Goal: Task Accomplishment & Management: Complete application form

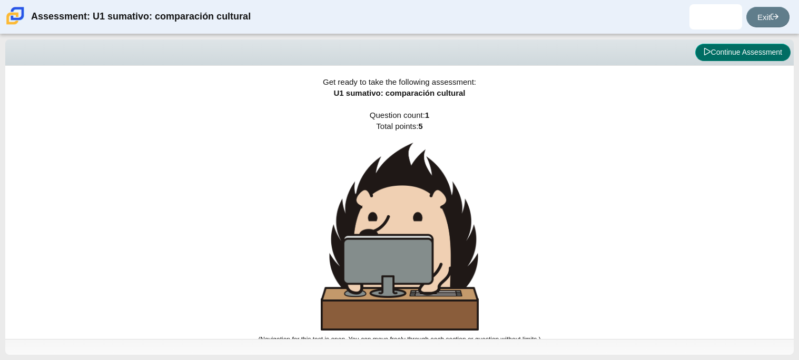
click at [759, 56] on button "Continue Assessment" at bounding box center [742, 53] width 95 height 18
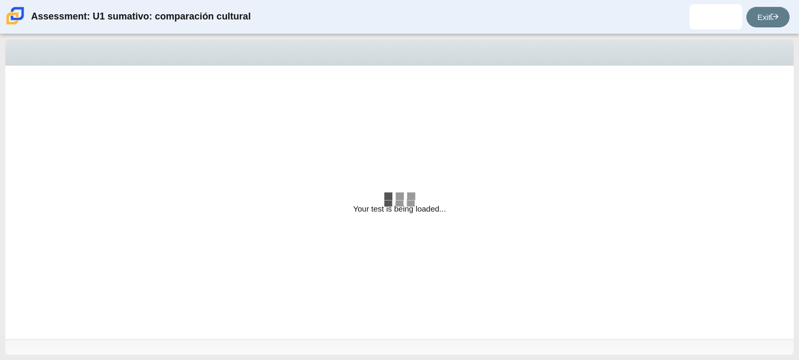
select select "3552ec0a-f7bd-4ed7-8124-bb9143c6cc53"
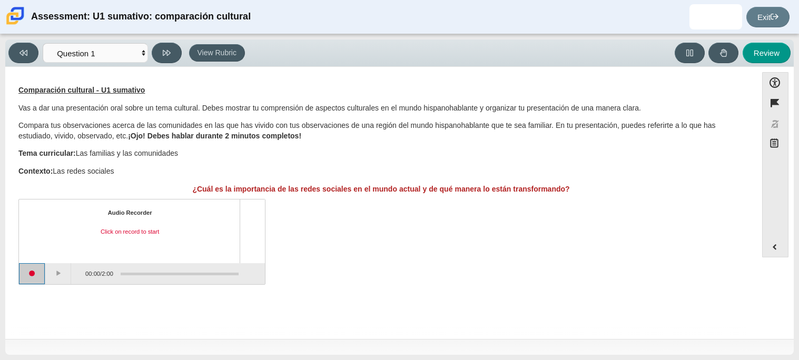
click at [26, 280] on button "Start recording" at bounding box center [32, 273] width 26 height 21
click at [61, 268] on button "Pause" at bounding box center [58, 273] width 26 height 21
click at [57, 273] on button "Continue recording" at bounding box center [58, 273] width 26 height 21
click at [57, 273] on button "Pause" at bounding box center [58, 273] width 26 height 21
click at [57, 273] on button "Continue recording" at bounding box center [58, 273] width 26 height 21
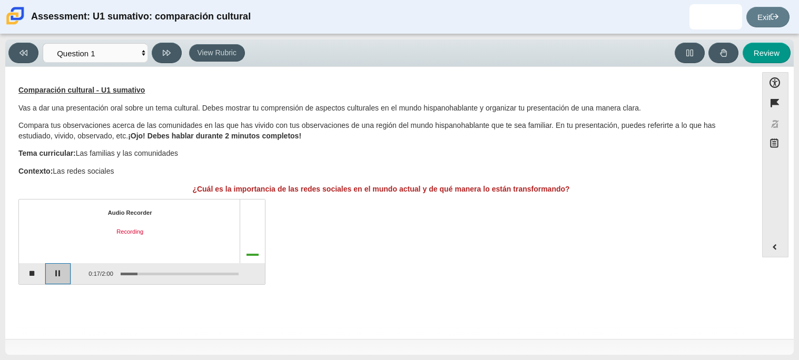
click at [58, 277] on button "Pause" at bounding box center [58, 273] width 26 height 21
click at [33, 273] on button "Stop recording" at bounding box center [32, 273] width 26 height 21
click at [55, 279] on button "Play" at bounding box center [58, 273] width 26 height 21
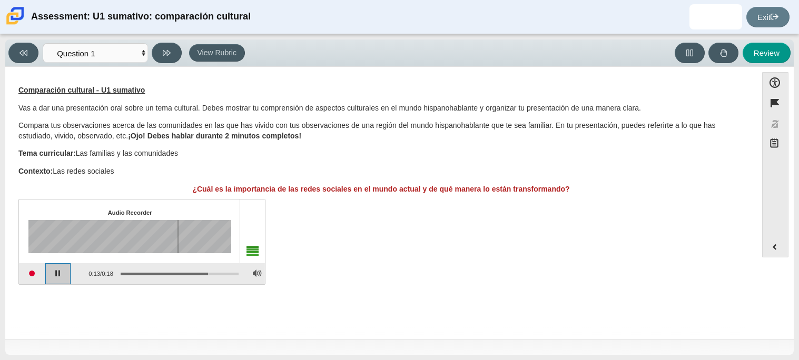
click at [54, 277] on button "Pause playback" at bounding box center [58, 273] width 26 height 21
click at [31, 275] on button "Start recording" at bounding box center [32, 273] width 26 height 21
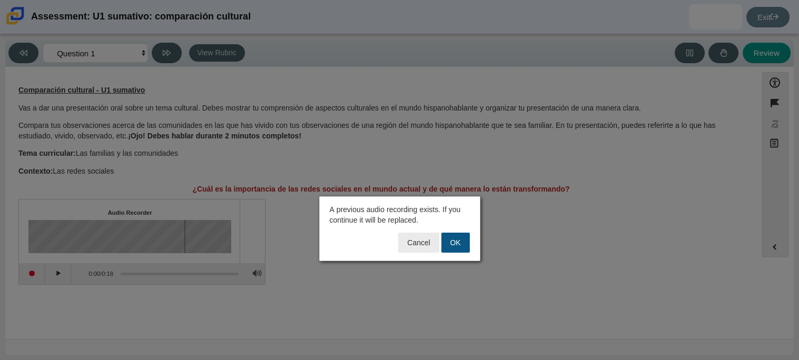
click at [455, 241] on button "OK" at bounding box center [455, 243] width 28 height 20
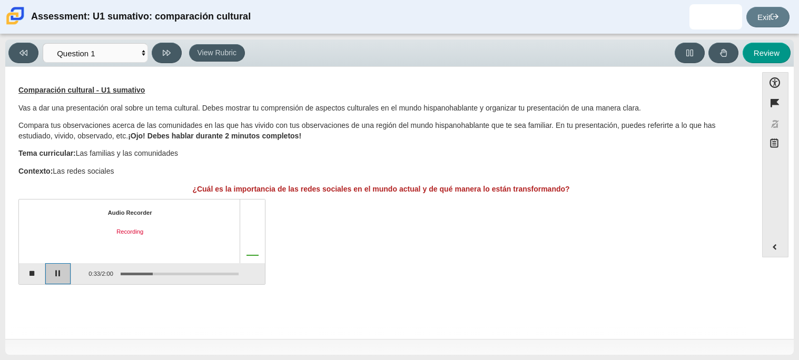
click at [53, 277] on button "Pause" at bounding box center [58, 273] width 26 height 21
click at [35, 274] on button "Stop recording" at bounding box center [32, 273] width 26 height 21
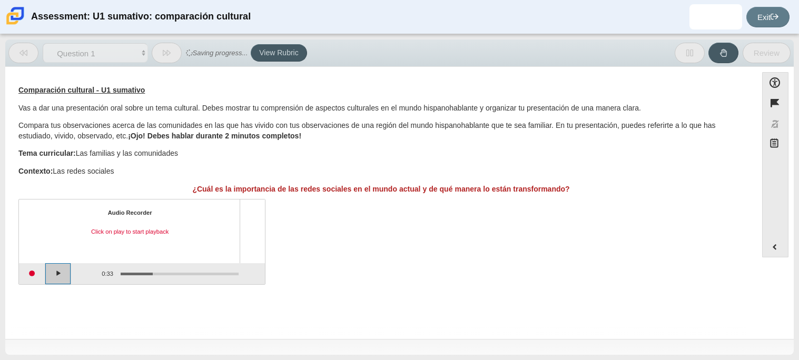
click at [61, 274] on button "Play" at bounding box center [58, 273] width 26 height 21
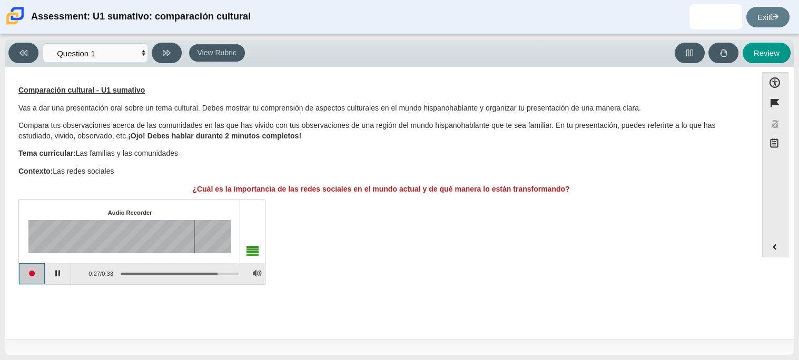
click at [36, 275] on button "Start recording" at bounding box center [32, 273] width 26 height 21
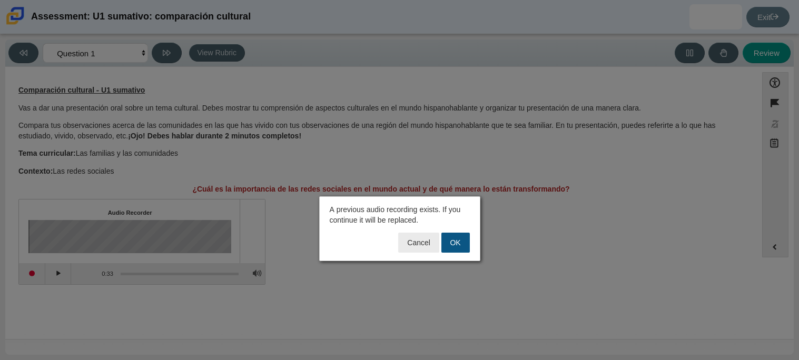
click at [455, 248] on button "OK" at bounding box center [455, 243] width 28 height 20
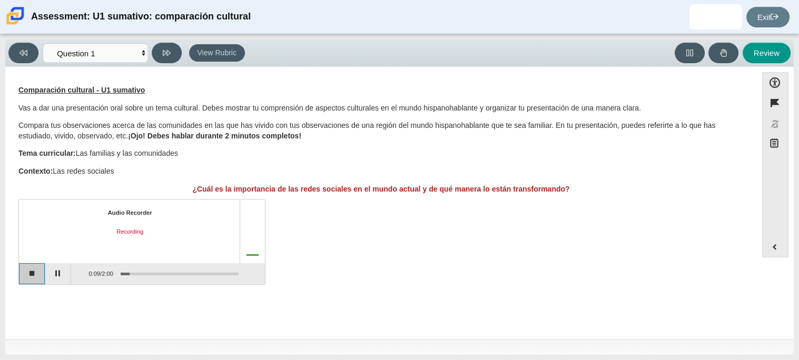
click at [26, 279] on button "Stop recording" at bounding box center [32, 273] width 26 height 21
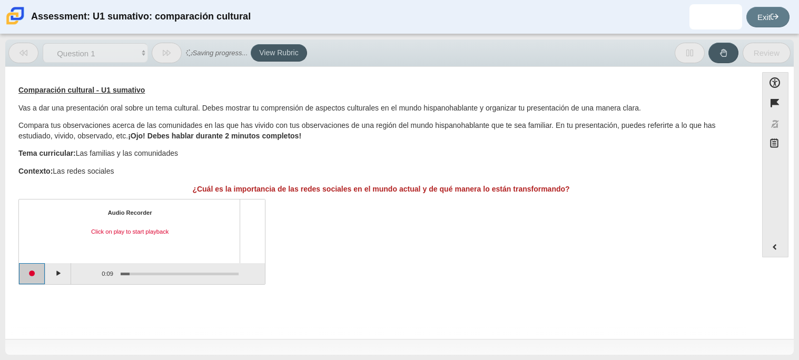
click at [27, 278] on button "Start recording" at bounding box center [32, 273] width 26 height 21
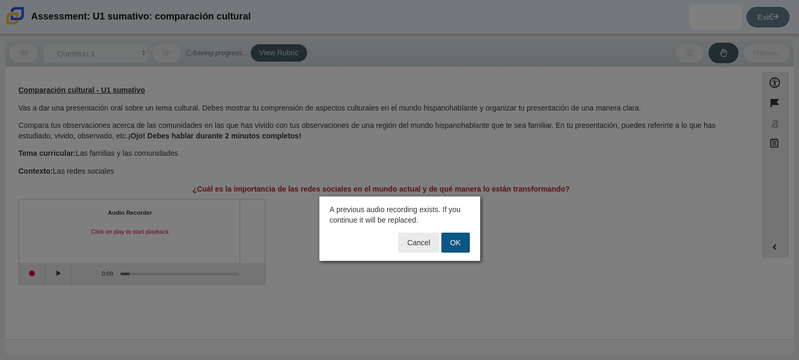
click at [451, 247] on button "OK" at bounding box center [455, 243] width 28 height 20
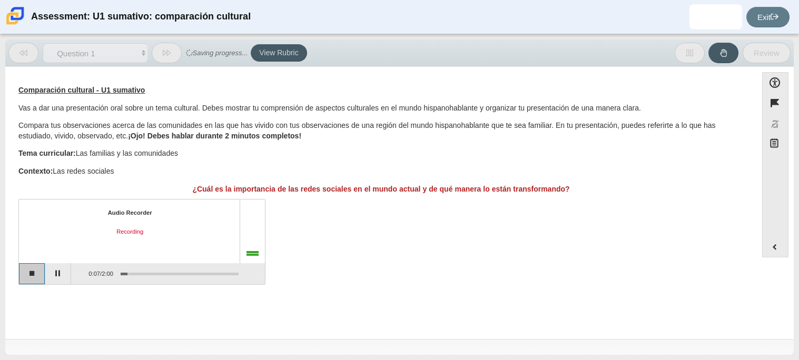
click at [24, 271] on button "Stop recording" at bounding box center [32, 273] width 26 height 21
click at [24, 271] on button "Start recording" at bounding box center [32, 273] width 26 height 21
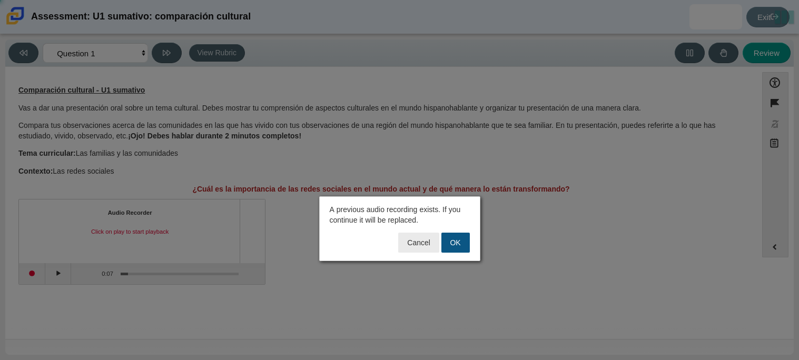
click at [445, 237] on button "OK" at bounding box center [455, 243] width 28 height 20
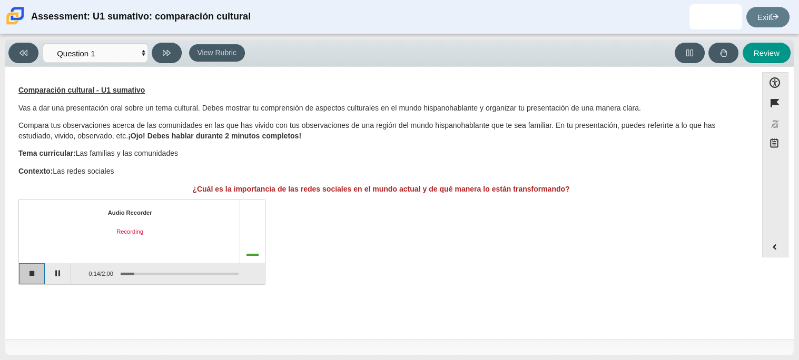
click at [21, 278] on button "Stop recording" at bounding box center [32, 273] width 26 height 21
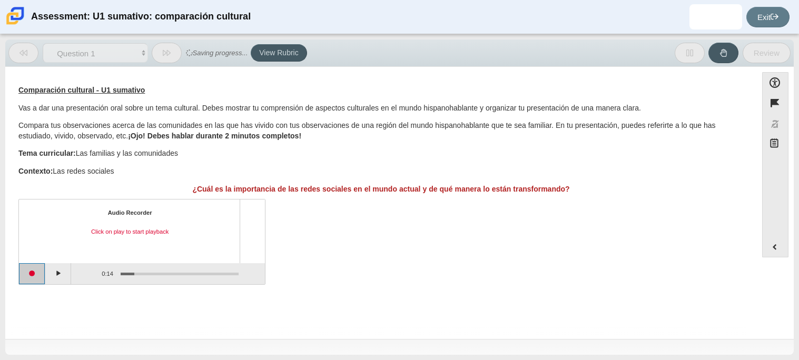
click at [38, 276] on button "Start recording" at bounding box center [32, 273] width 26 height 21
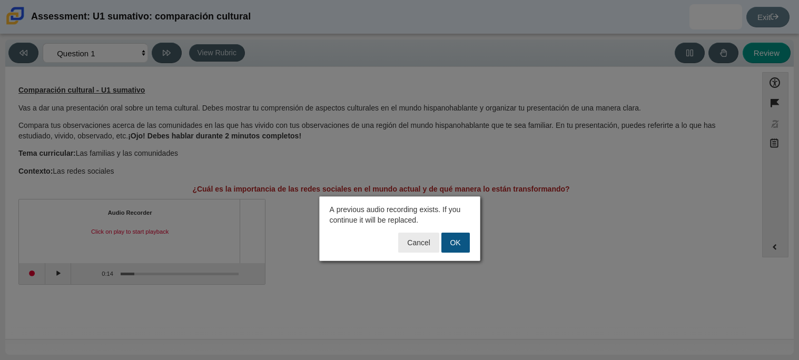
click at [451, 241] on button "OK" at bounding box center [455, 243] width 28 height 20
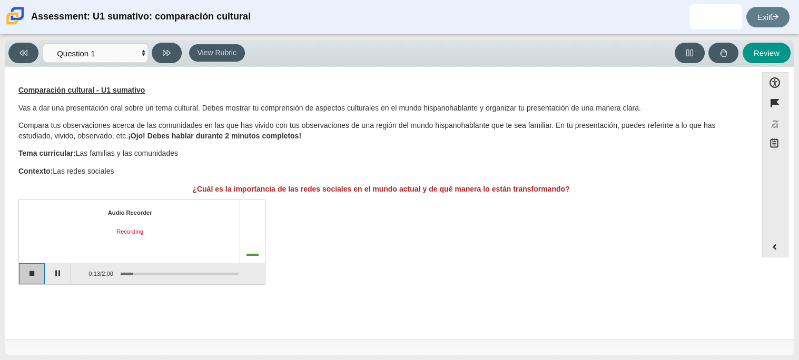
click at [33, 276] on button "Stop recording" at bounding box center [32, 273] width 26 height 21
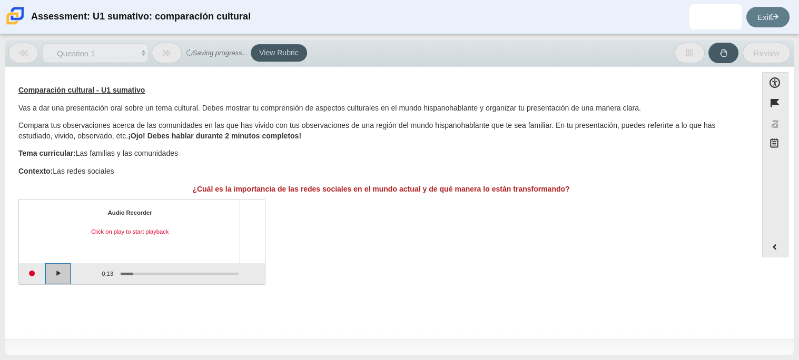
click at [51, 280] on button "Play" at bounding box center [58, 273] width 26 height 21
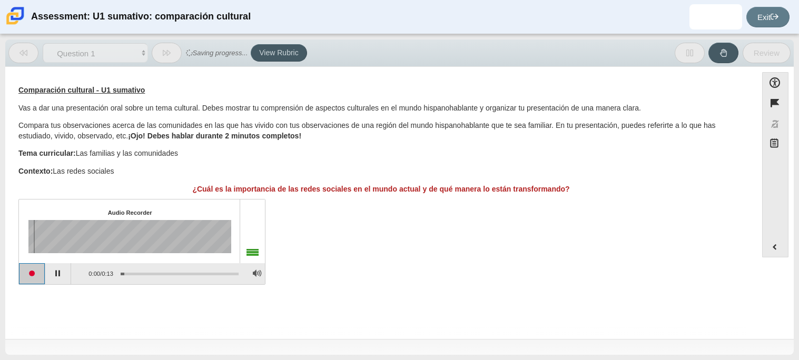
click at [41, 279] on button "Start recording" at bounding box center [32, 273] width 26 height 21
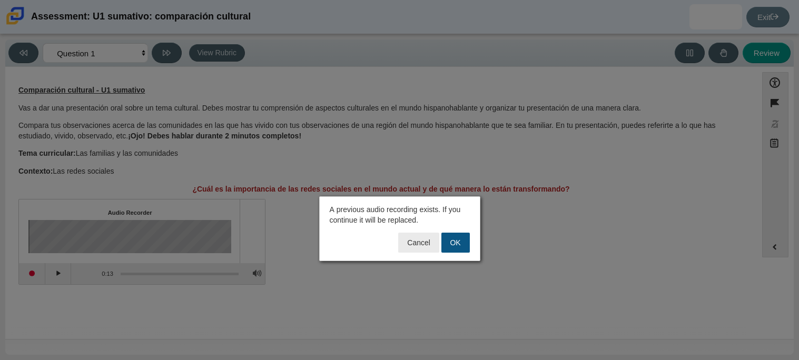
click at [452, 244] on button "OK" at bounding box center [455, 243] width 28 height 20
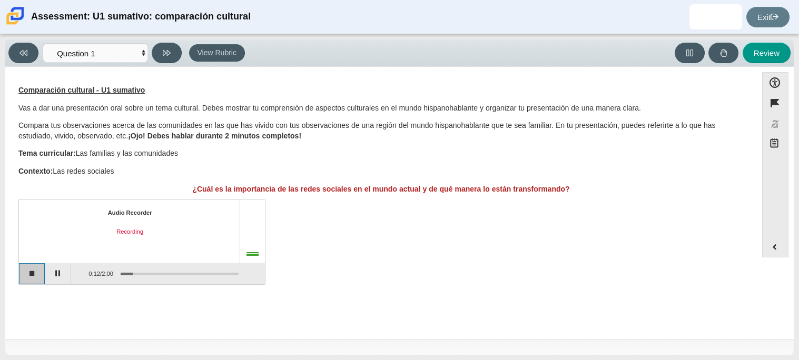
click at [32, 274] on button "Stop recording" at bounding box center [32, 273] width 26 height 21
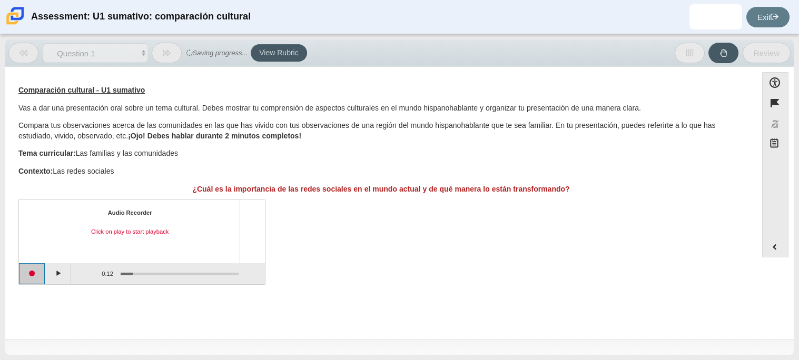
click at [36, 273] on button "Start recording" at bounding box center [32, 273] width 26 height 21
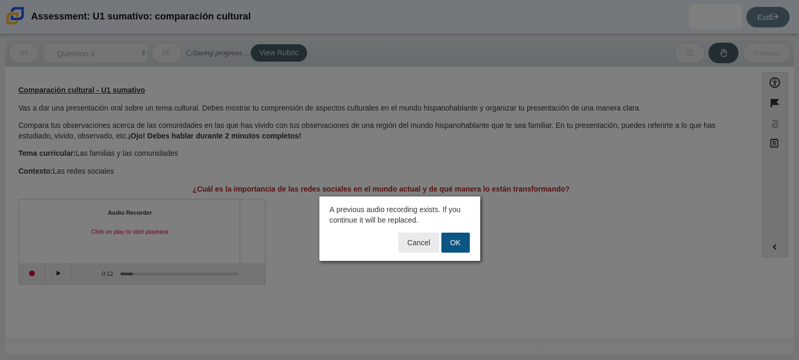
click at [466, 240] on button "OK" at bounding box center [455, 243] width 28 height 20
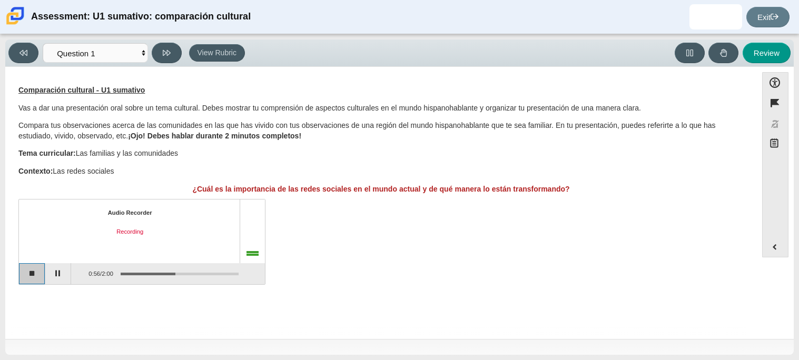
click at [35, 275] on button "Stop recording" at bounding box center [32, 273] width 26 height 21
click at [54, 281] on button "Play" at bounding box center [58, 273] width 26 height 21
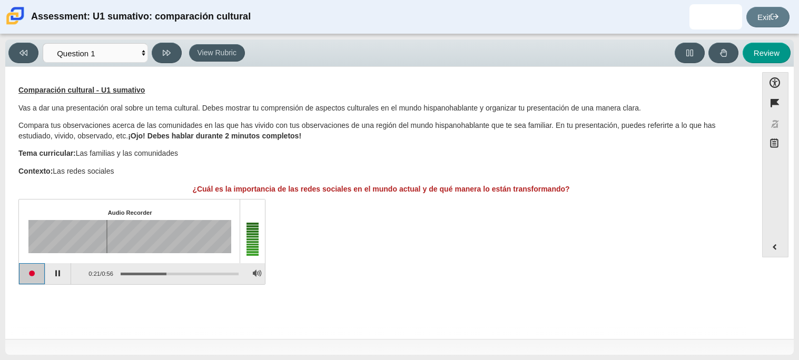
click at [31, 276] on button "Start recording" at bounding box center [32, 273] width 26 height 21
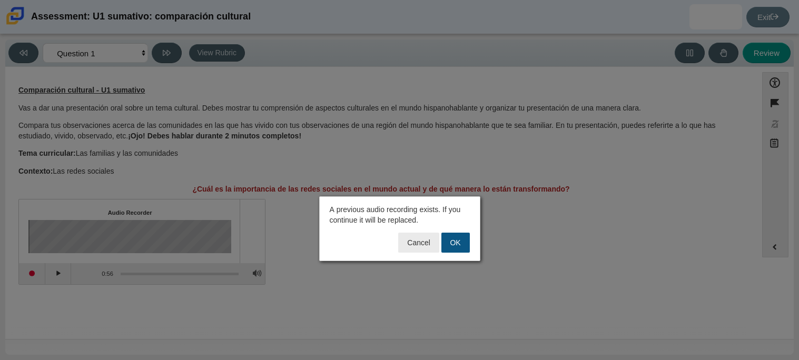
click at [448, 250] on button "OK" at bounding box center [455, 243] width 28 height 20
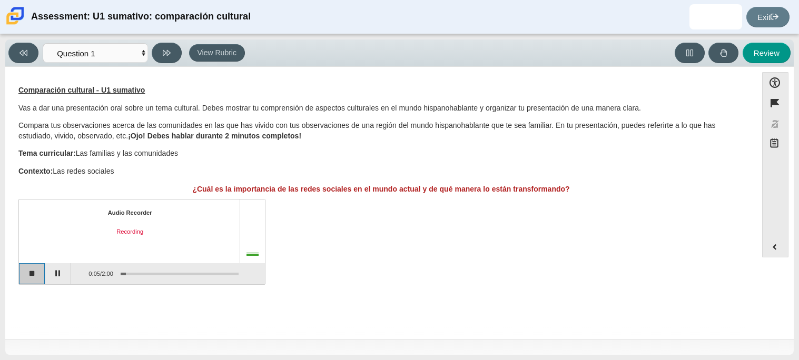
click at [35, 279] on button "Stop recording" at bounding box center [32, 273] width 26 height 21
click at [41, 276] on button "Start recording" at bounding box center [32, 273] width 26 height 21
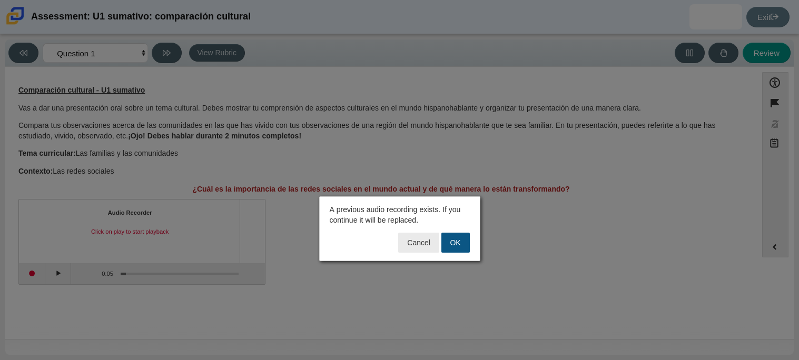
click at [456, 243] on button "OK" at bounding box center [455, 243] width 28 height 20
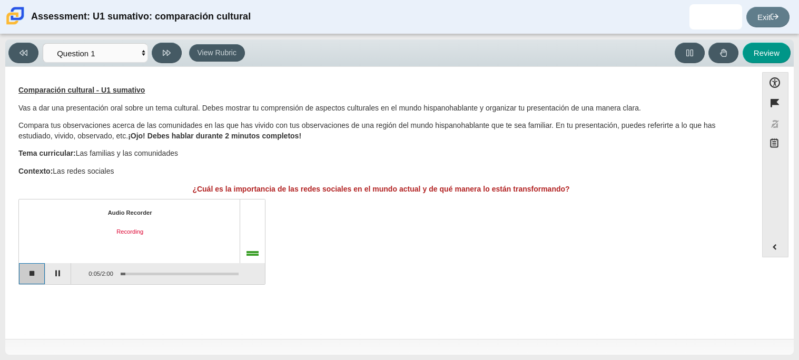
click at [24, 277] on button "Stop recording" at bounding box center [32, 273] width 26 height 21
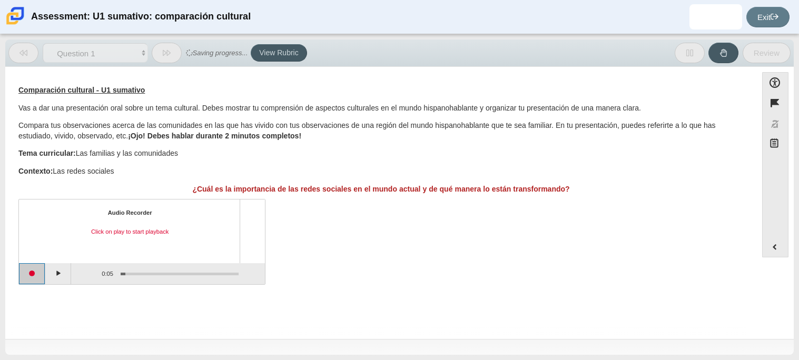
click at [24, 274] on button "Start recording" at bounding box center [32, 273] width 26 height 21
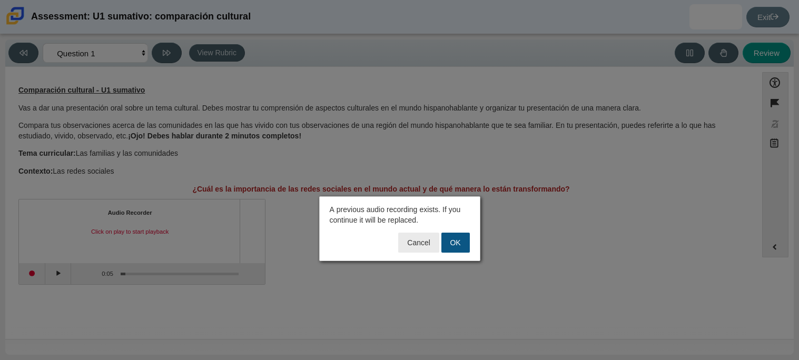
click at [461, 243] on button "OK" at bounding box center [455, 243] width 28 height 20
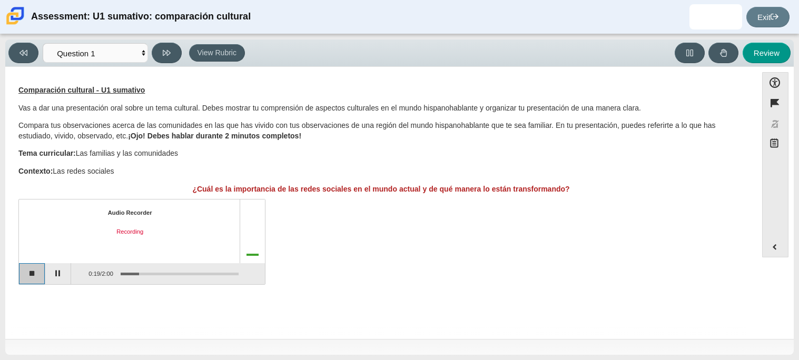
click at [41, 272] on button "Stop recording" at bounding box center [32, 273] width 26 height 21
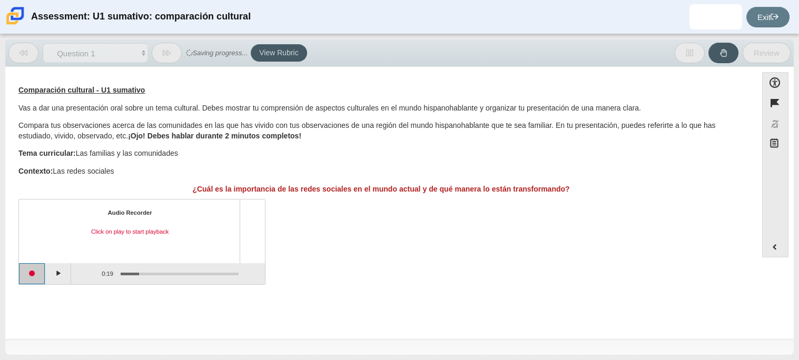
click at [41, 278] on button "Start recording" at bounding box center [32, 273] width 26 height 21
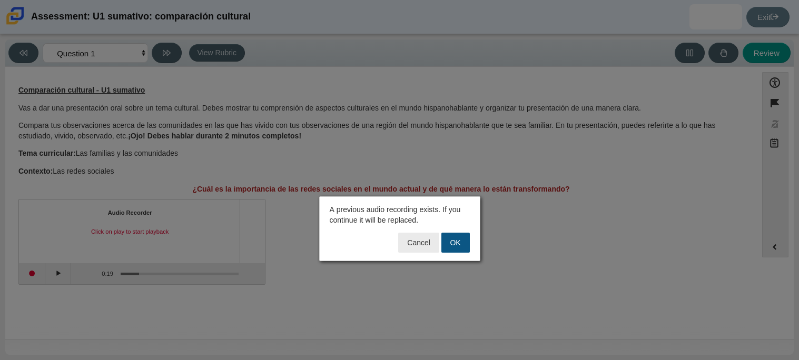
click at [456, 238] on button "OK" at bounding box center [455, 243] width 28 height 20
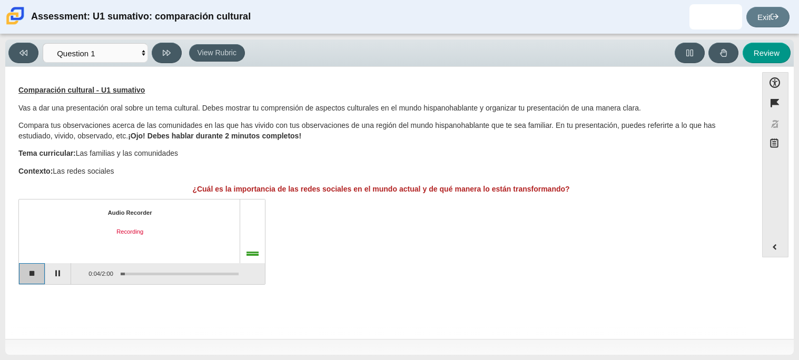
click at [38, 271] on button "Stop recording" at bounding box center [32, 273] width 26 height 21
click at [36, 275] on button "Start recording" at bounding box center [32, 273] width 26 height 21
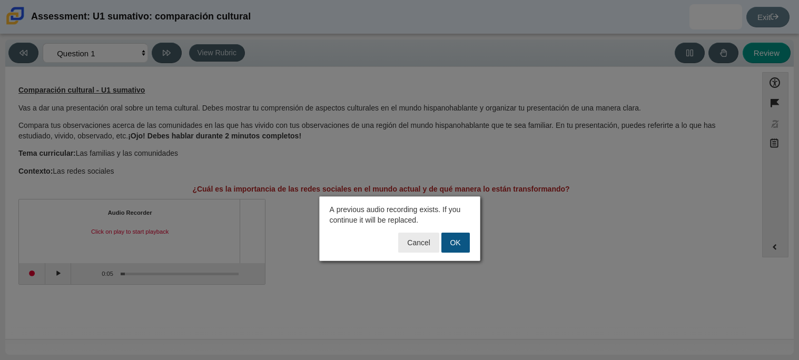
click at [453, 248] on button "OK" at bounding box center [455, 243] width 28 height 20
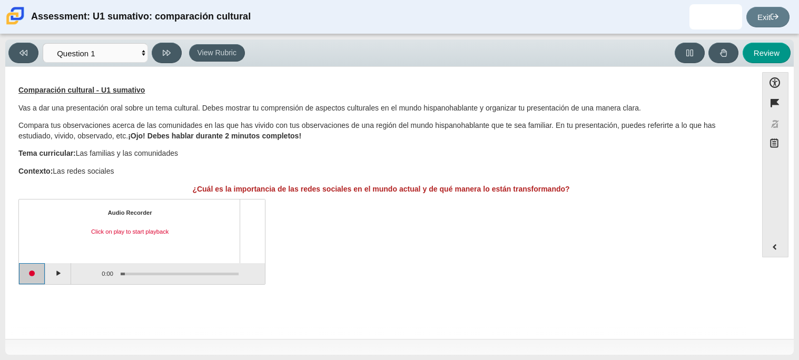
click at [37, 269] on button "Start recording" at bounding box center [32, 273] width 26 height 21
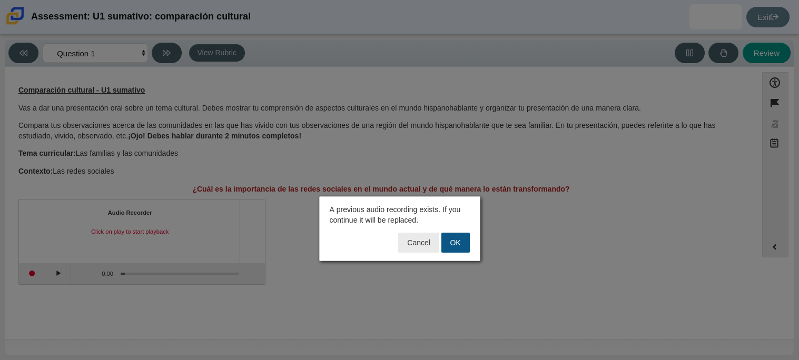
click at [461, 243] on button "OK" at bounding box center [455, 243] width 28 height 20
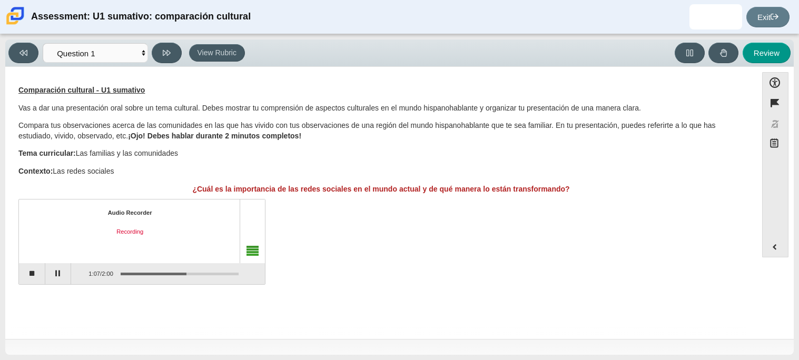
click at [116, 282] on div "Assessment items" at bounding box center [175, 273] width 125 height 19
click at [34, 263] on button "Stop recording" at bounding box center [32, 273] width 26 height 21
click at [55, 280] on button "Play" at bounding box center [58, 273] width 26 height 21
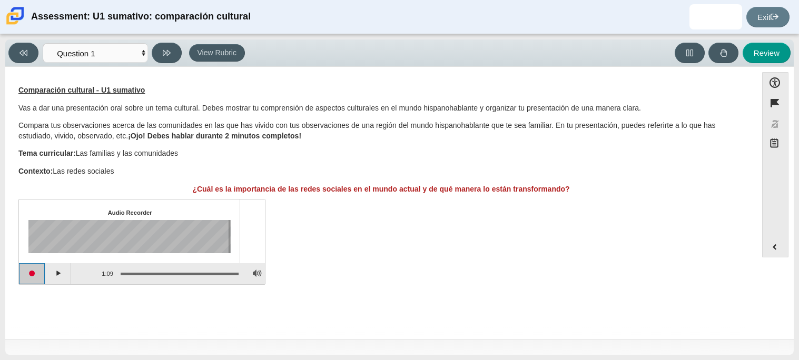
click at [34, 270] on button "Start recording" at bounding box center [32, 273] width 26 height 21
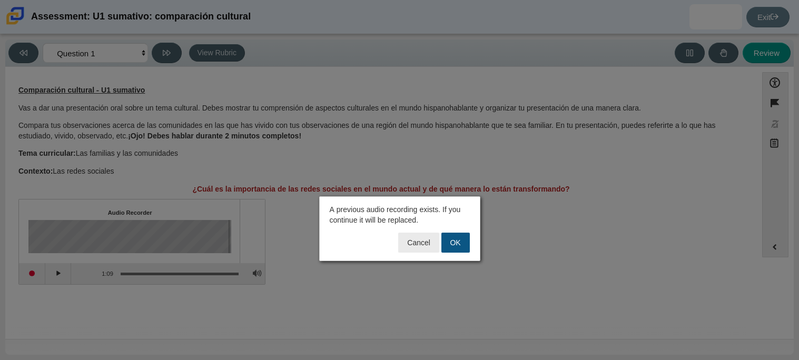
click at [467, 243] on button "OK" at bounding box center [455, 243] width 28 height 20
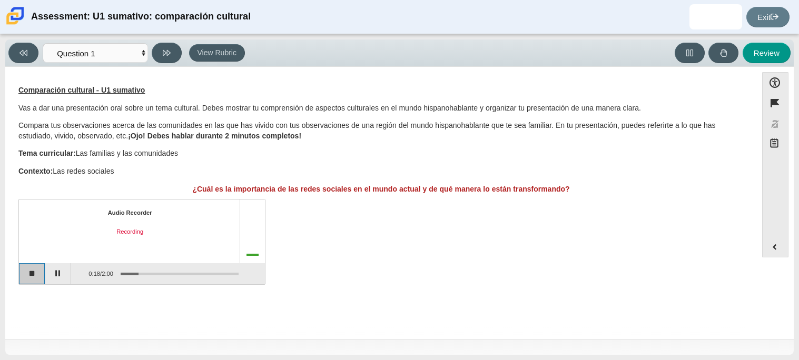
click at [39, 277] on button "Stop recording" at bounding box center [32, 273] width 26 height 21
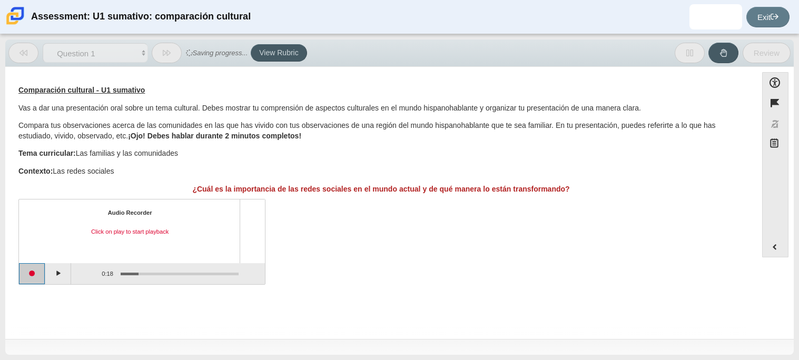
click at [31, 274] on button "Start recording" at bounding box center [32, 273] width 26 height 21
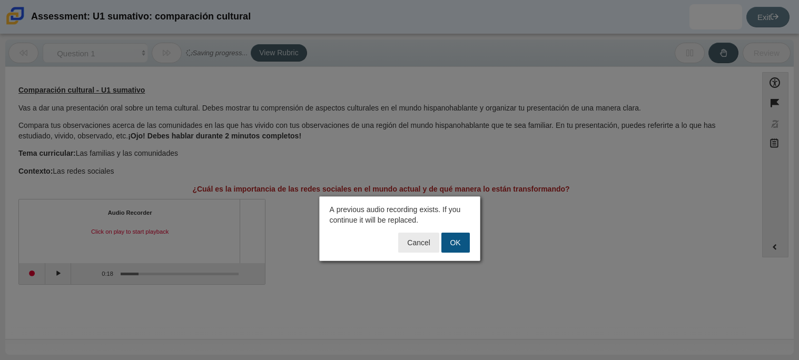
click at [450, 244] on button "OK" at bounding box center [455, 243] width 28 height 20
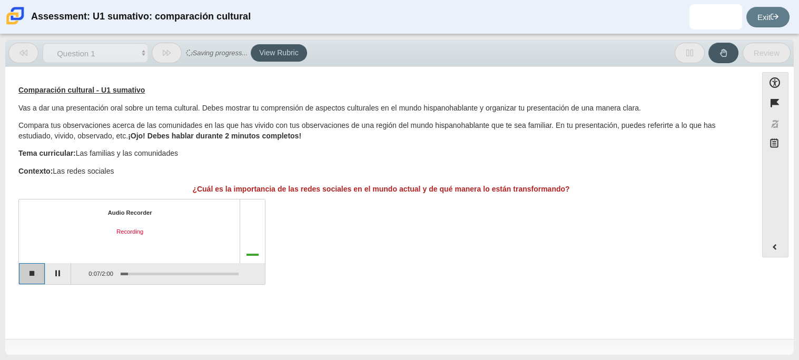
click at [29, 271] on button "Stop recording" at bounding box center [32, 273] width 26 height 21
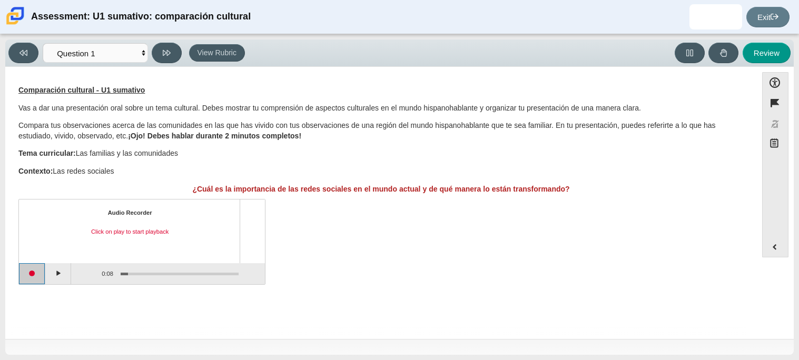
click at [36, 272] on button "Start recording" at bounding box center [32, 273] width 26 height 21
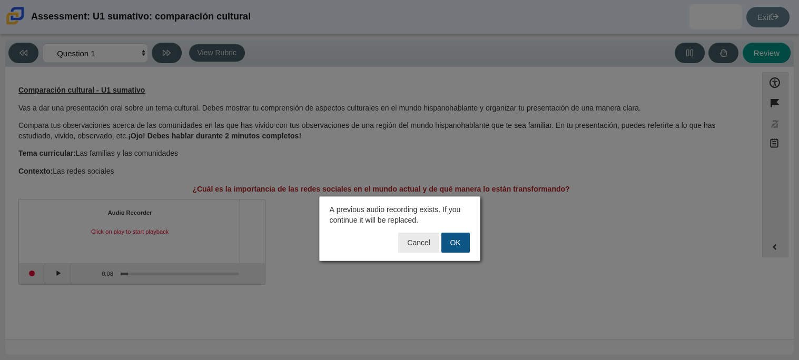
click at [465, 242] on button "OK" at bounding box center [455, 243] width 28 height 20
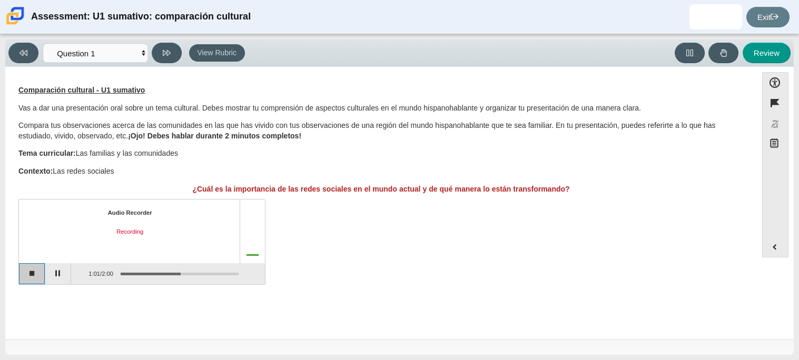
click at [36, 268] on button "Stop recording" at bounding box center [32, 273] width 26 height 21
click at [751, 51] on button "Review" at bounding box center [766, 53] width 48 height 21
select select "review"
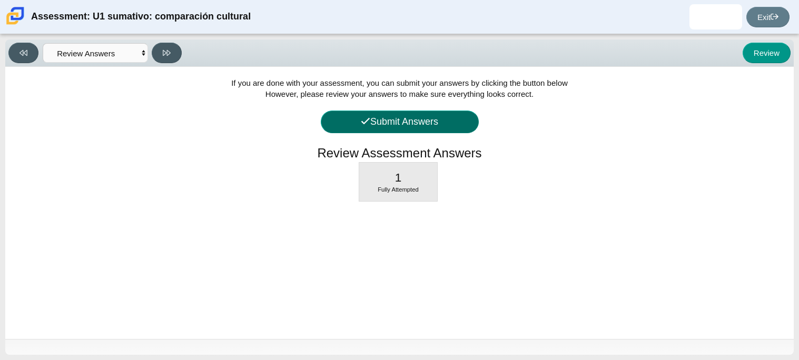
click at [408, 125] on button "Submit Answers" at bounding box center [400, 122] width 158 height 23
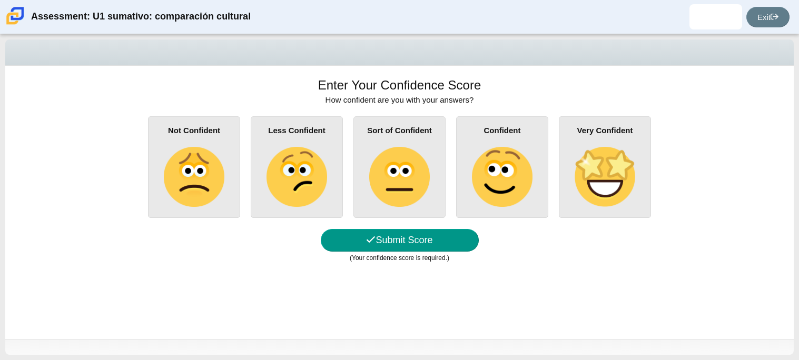
click at [484, 186] on img at bounding box center [502, 177] width 60 height 60
click at [0, 0] on input "Confident" at bounding box center [0, 0] width 0 height 0
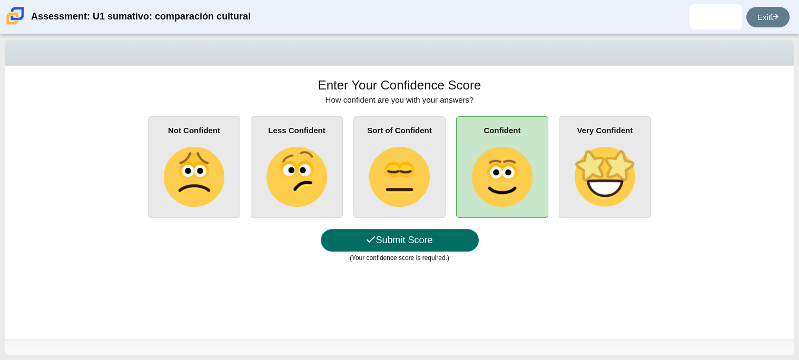
click at [399, 240] on button "Submit Score" at bounding box center [400, 240] width 158 height 23
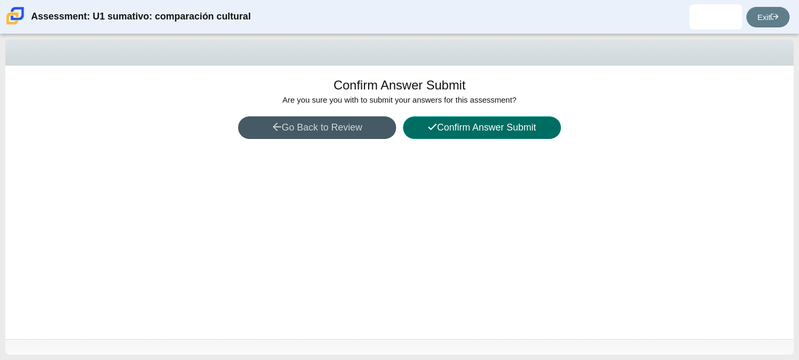
click at [511, 133] on button "Confirm Answer Submit" at bounding box center [482, 127] width 158 height 23
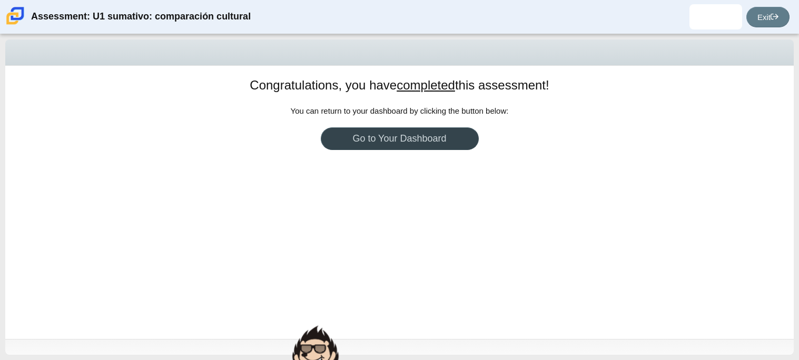
click at [457, 138] on link "Go to Your Dashboard" at bounding box center [400, 138] width 158 height 23
